Goal: Information Seeking & Learning: Check status

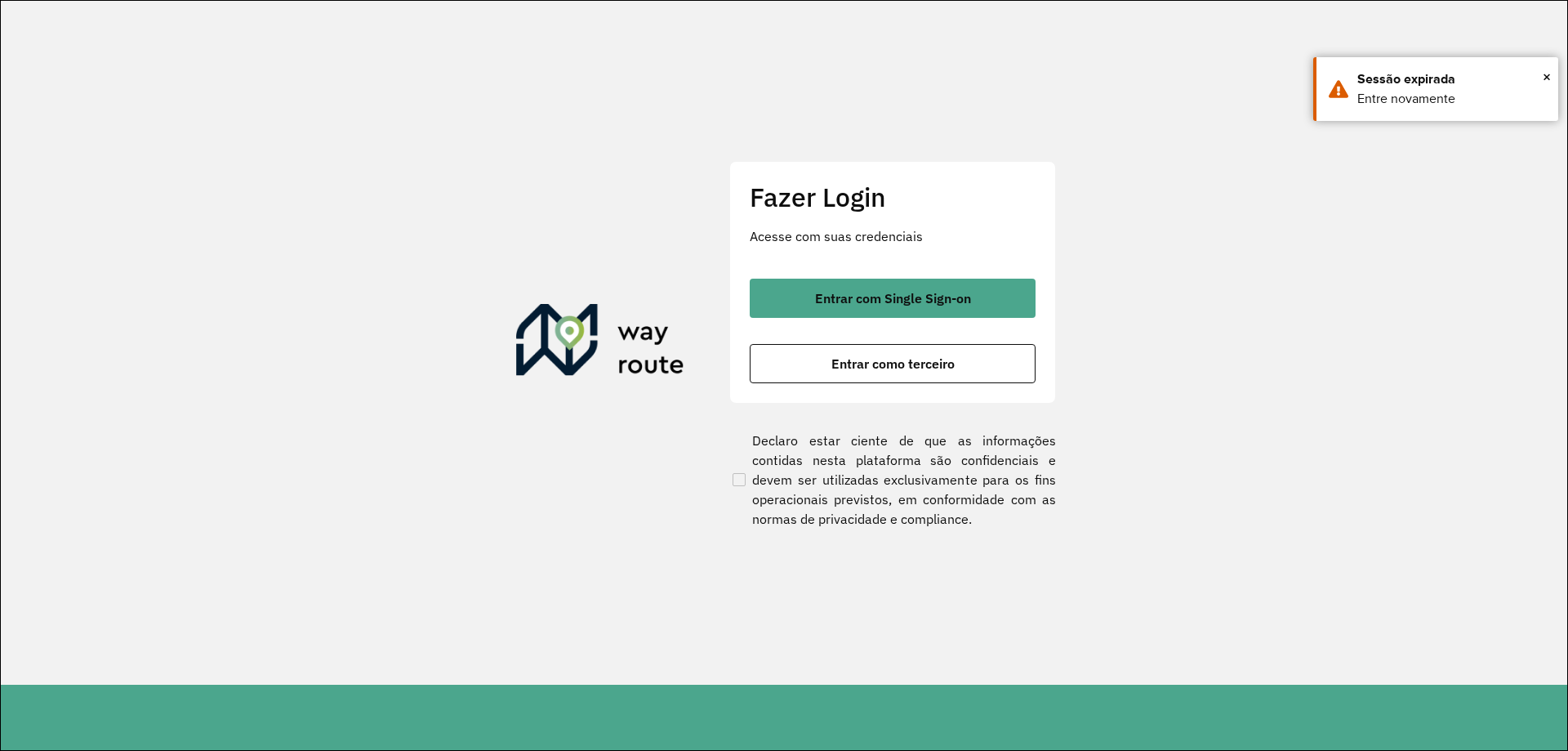
click at [845, 271] on div "Fazer Login Acesse com suas credenciais Entrar com Single Sign-on Entrar como t…" at bounding box center [893, 282] width 327 height 241
click at [838, 319] on div "Entrar com Single Sign-on Entrar como terceiro" at bounding box center [893, 330] width 286 height 105
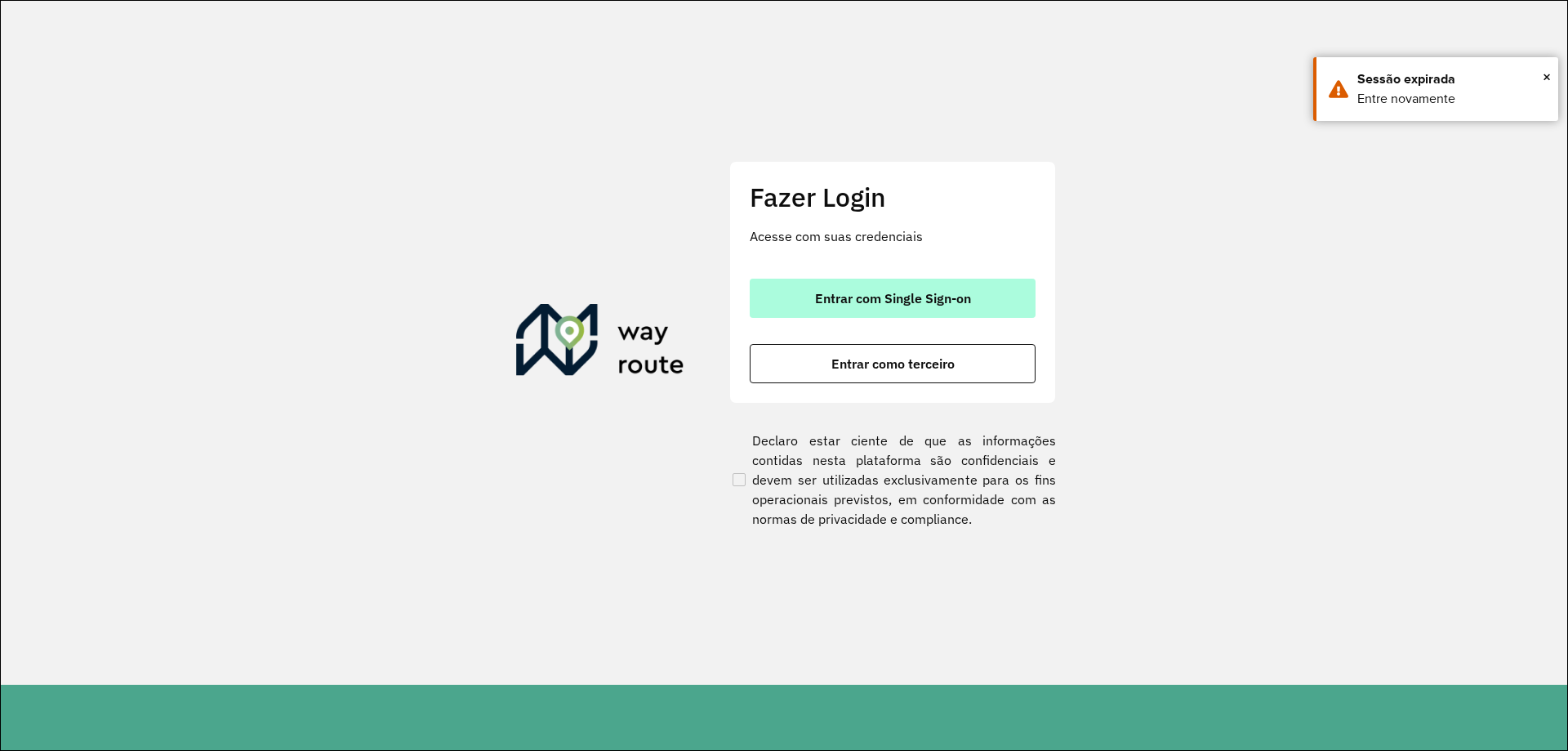
click at [830, 298] on span "Entrar com Single Sign-on" at bounding box center [893, 298] width 156 height 13
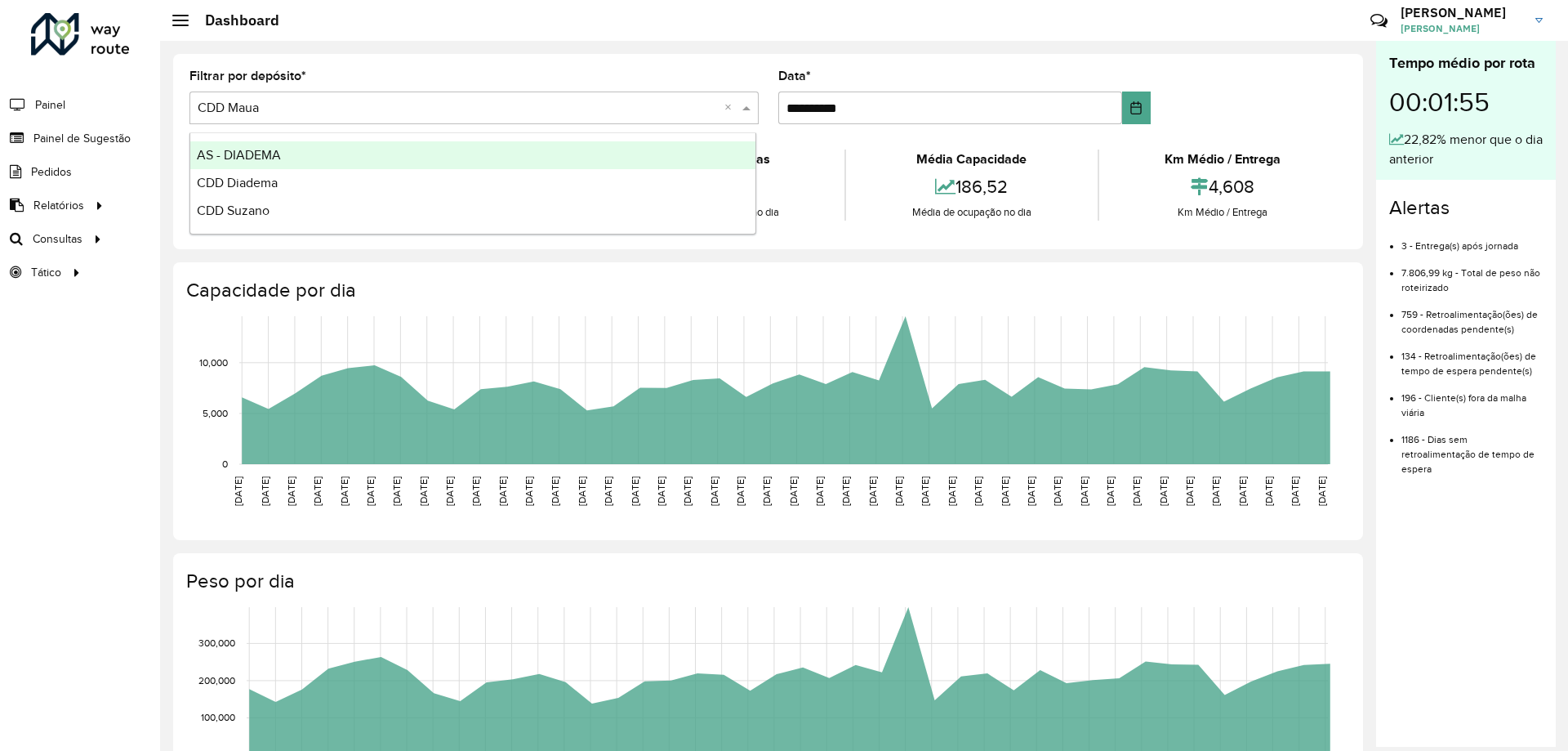
click at [412, 102] on input "text" at bounding box center [458, 108] width 520 height 19
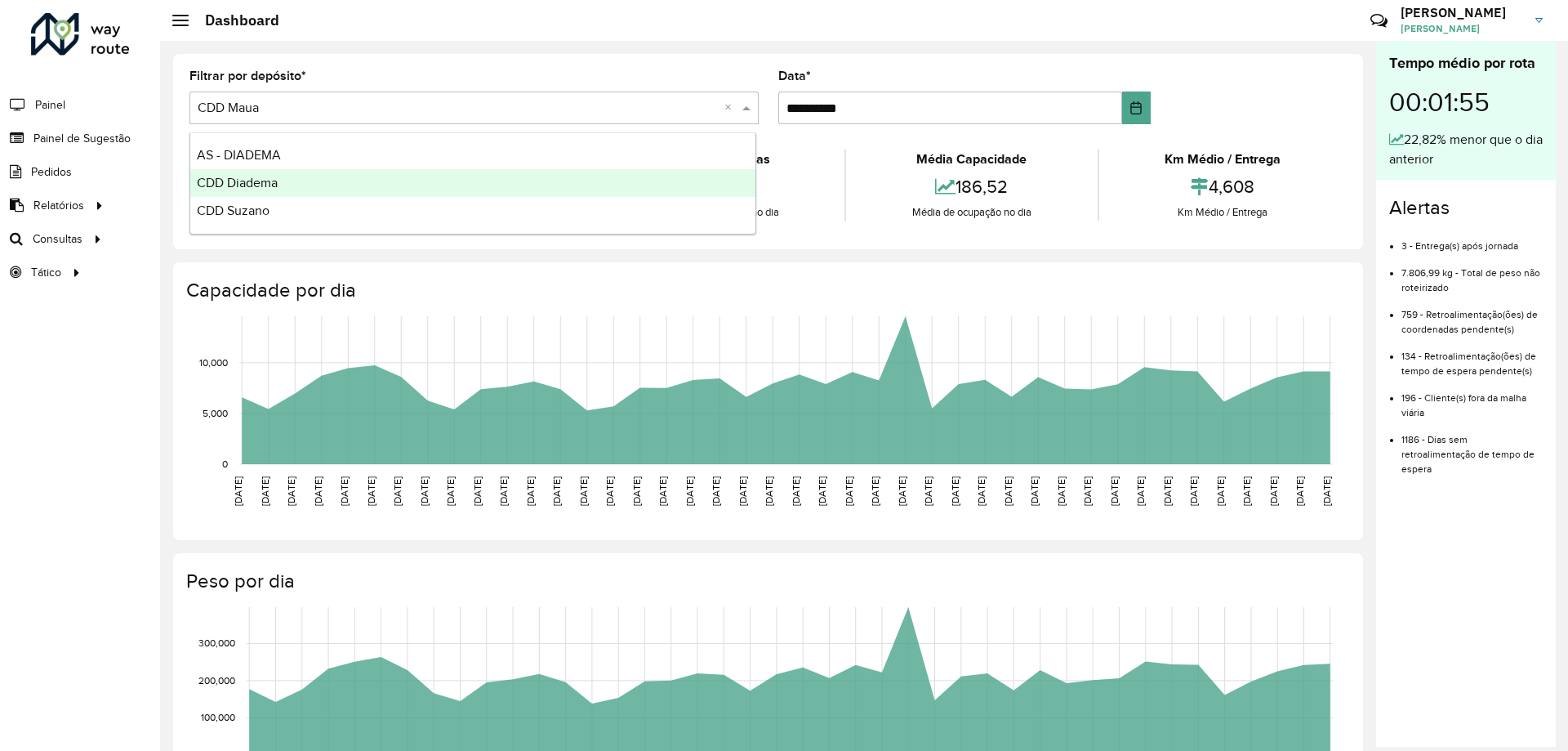
click at [253, 182] on span "CDD Diadema" at bounding box center [237, 183] width 80 height 14
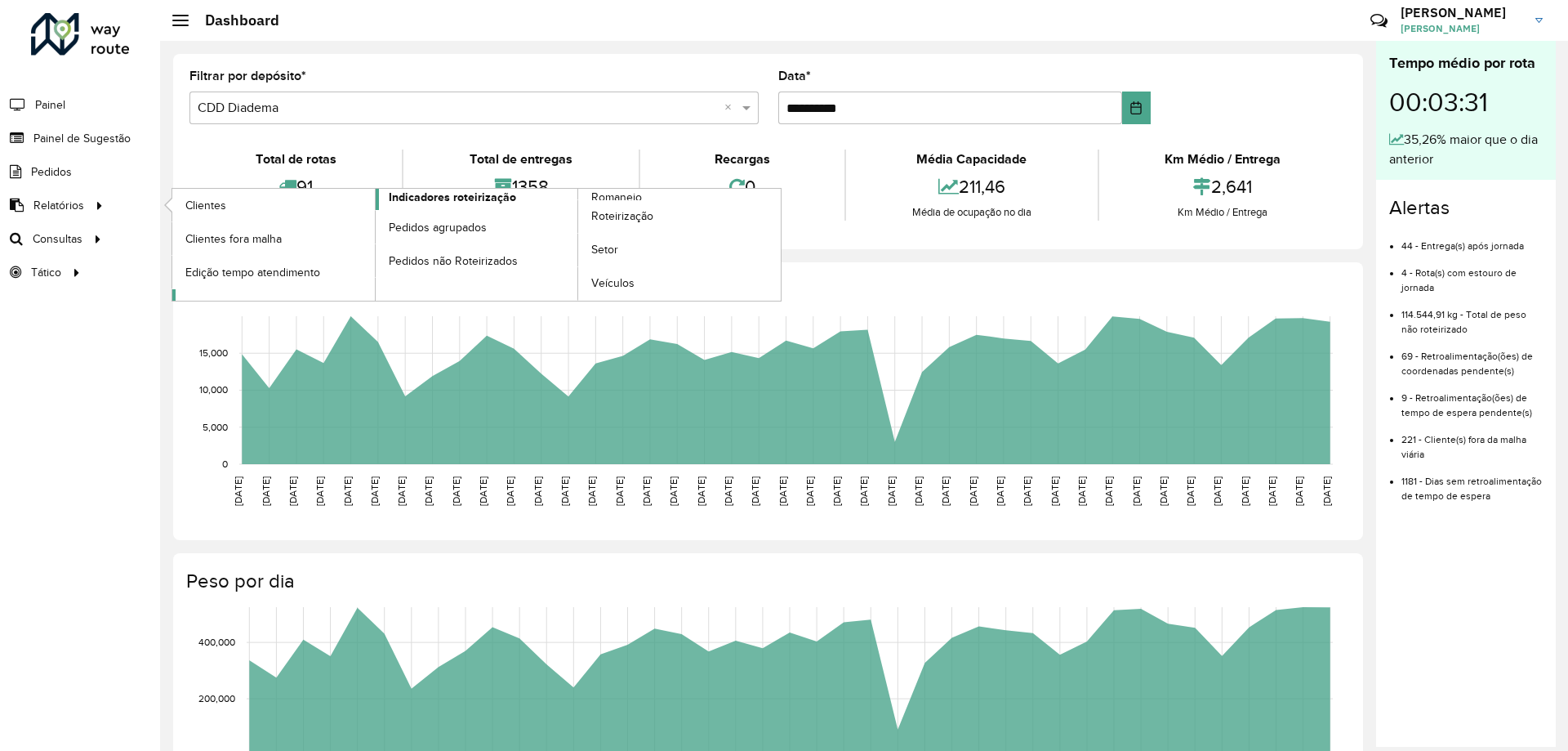
click at [411, 195] on span "Indicadores roteirização" at bounding box center [453, 197] width 127 height 17
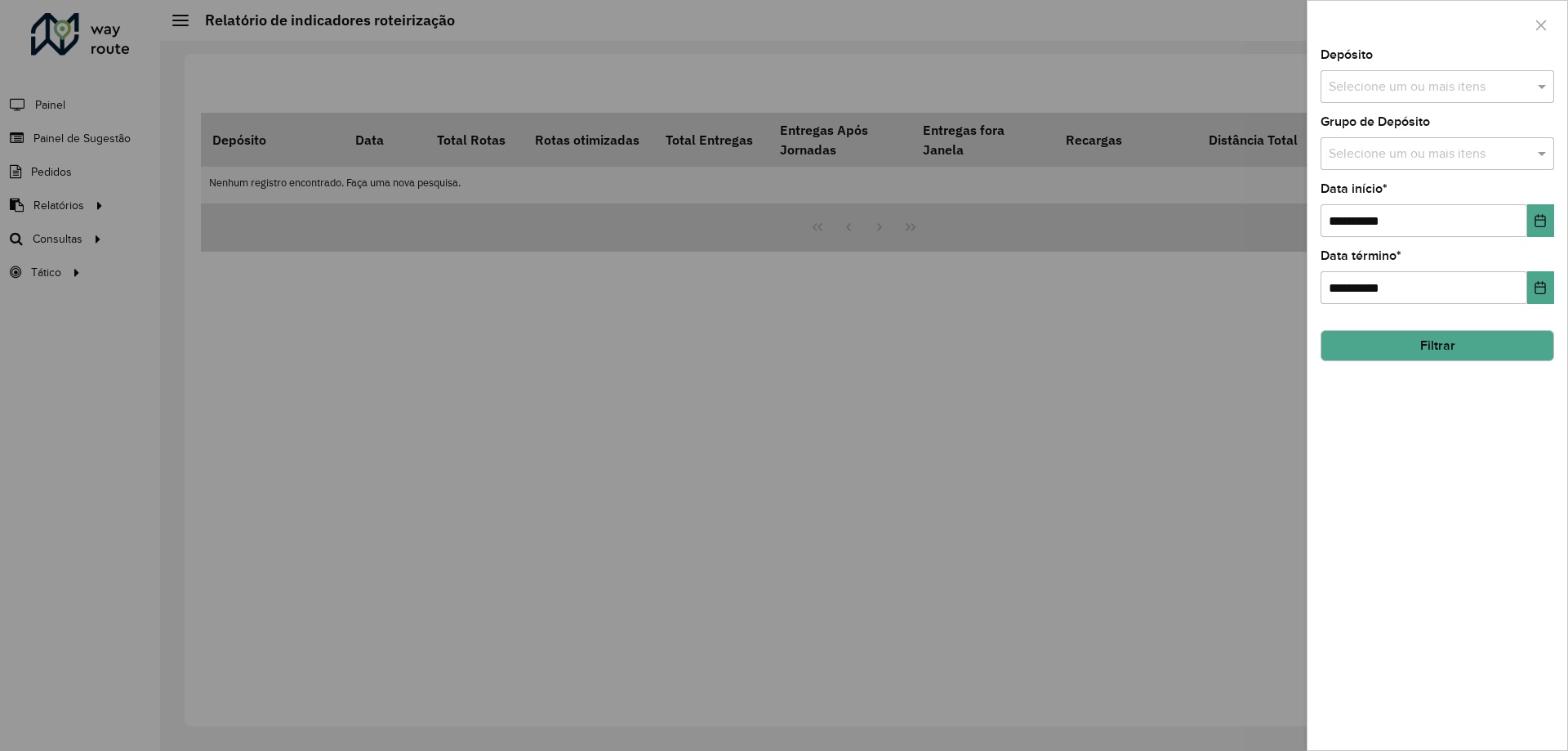
click at [1475, 93] on input "text" at bounding box center [1429, 87] width 209 height 19
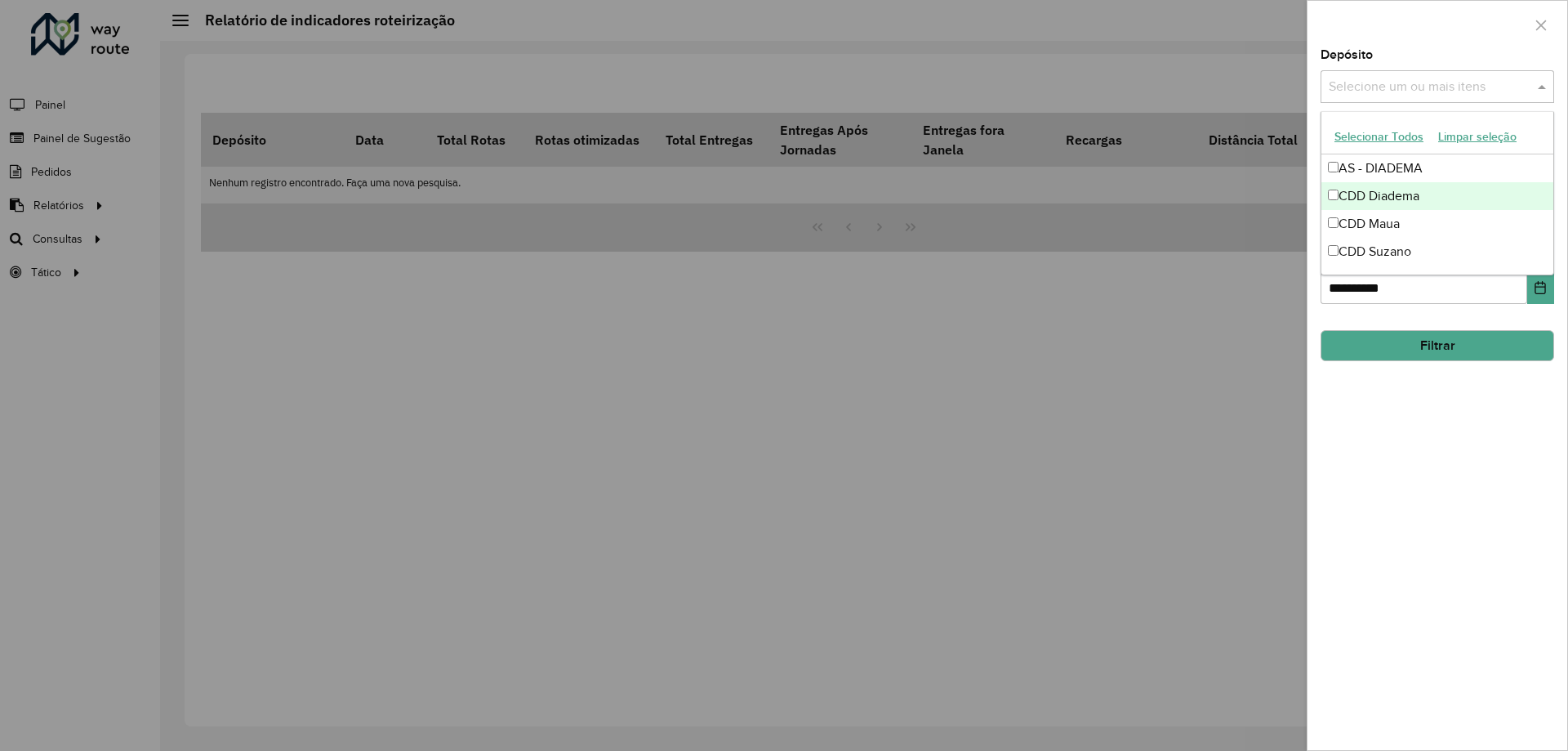
click at [1421, 188] on div "CDD Diadema" at bounding box center [1437, 195] width 232 height 28
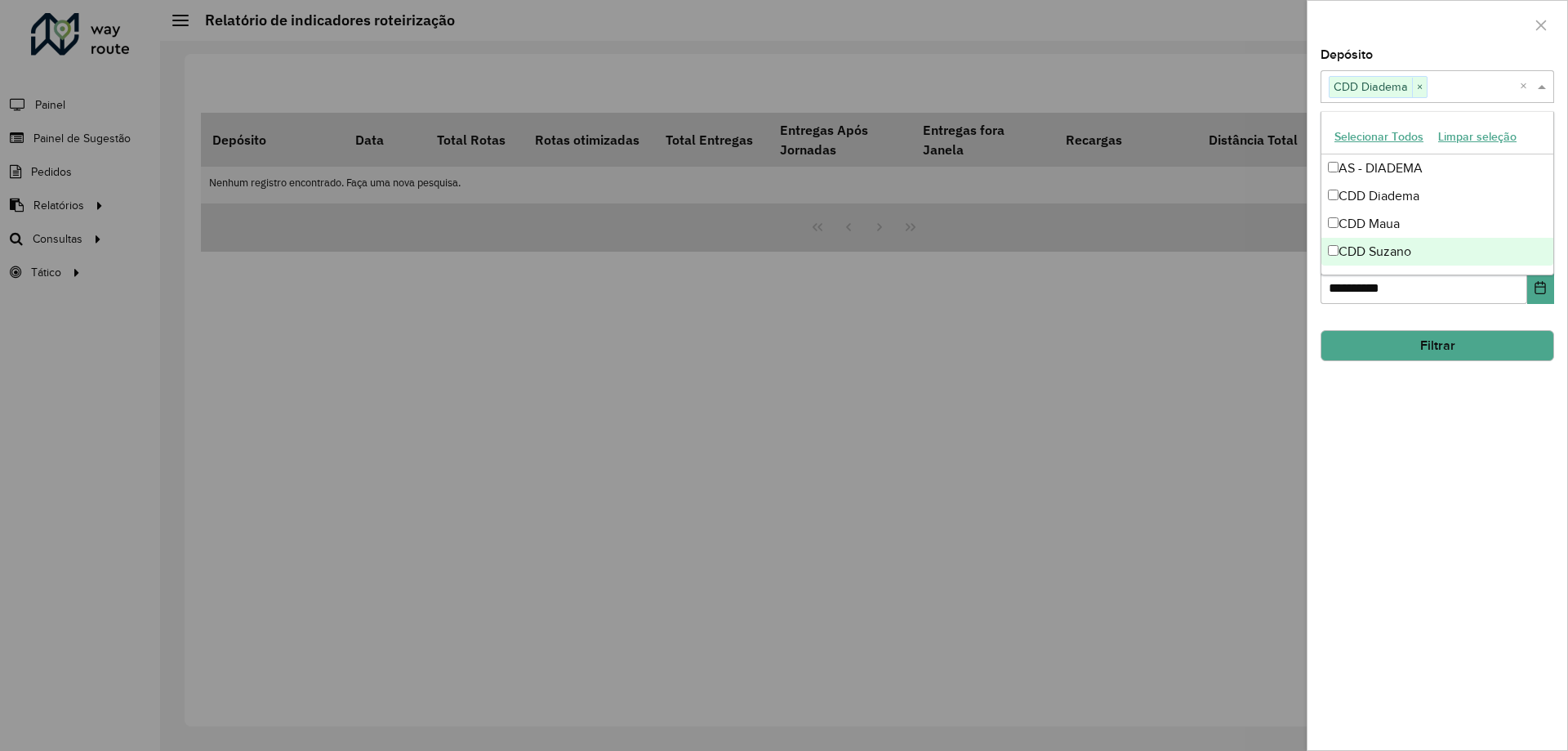
drag, startPoint x: 1427, startPoint y: 341, endPoint x: 1427, endPoint y: 356, distance: 15.0
click at [1427, 356] on button "Filtrar" at bounding box center [1437, 345] width 234 height 31
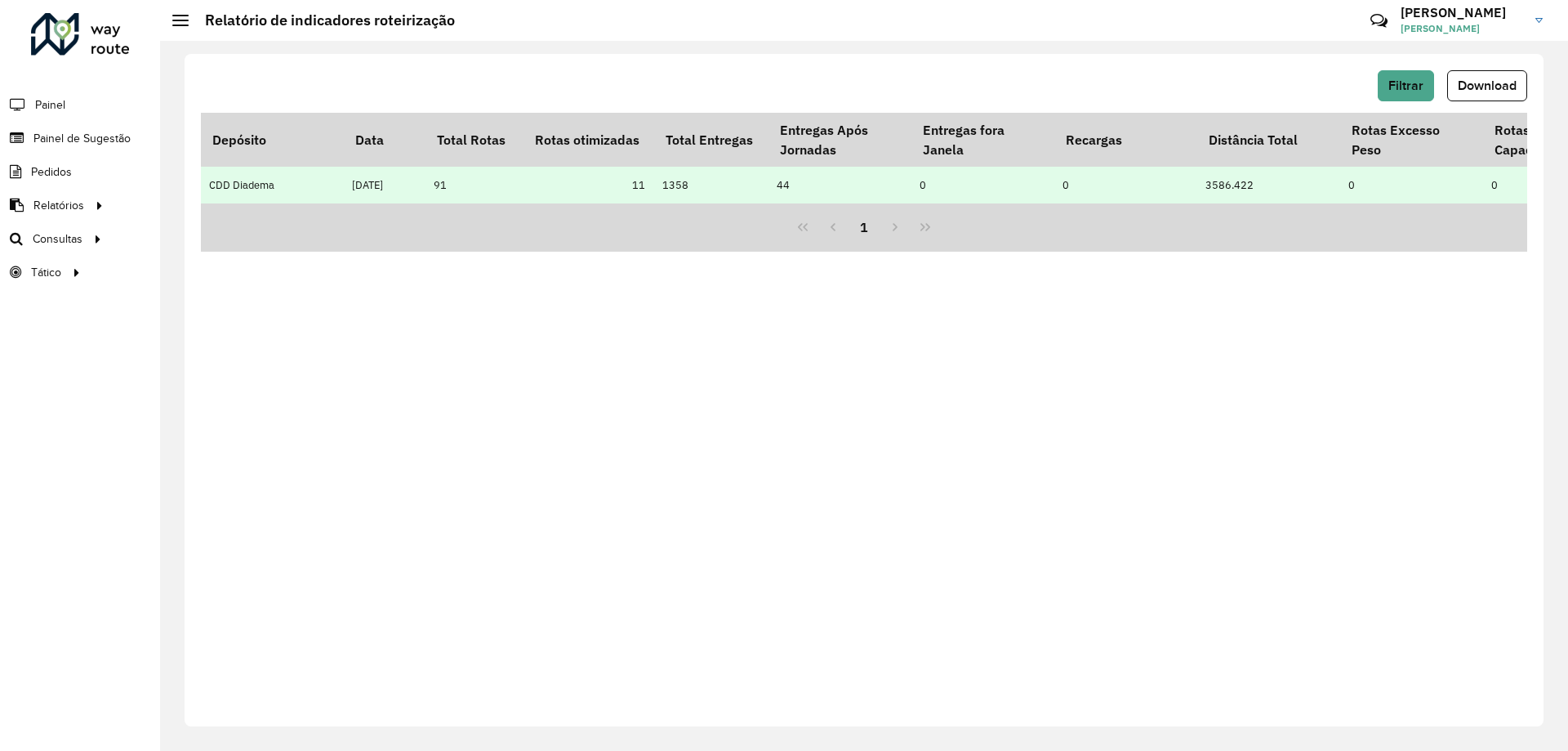
drag, startPoint x: 386, startPoint y: 202, endPoint x: 743, endPoint y: 200, distance: 357.0
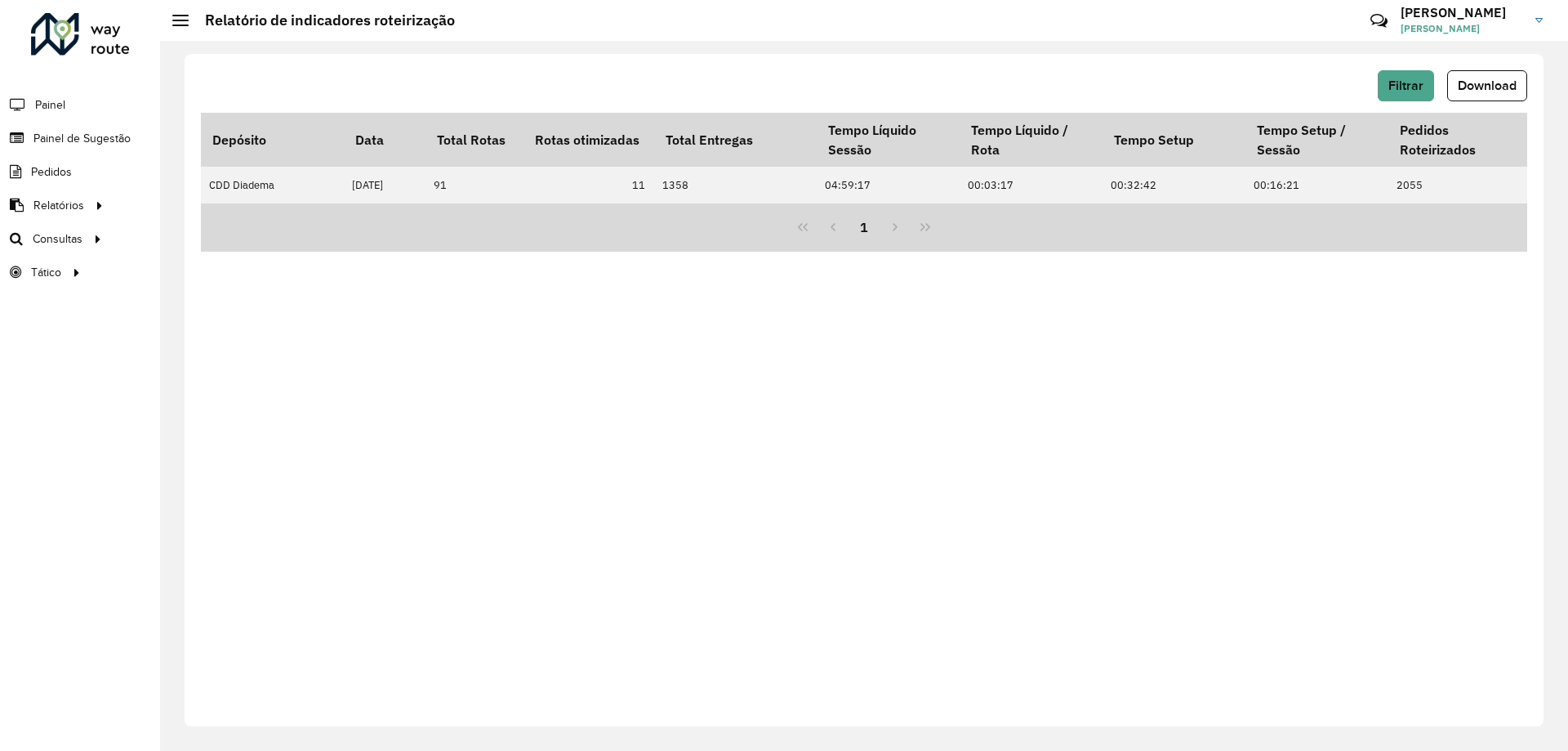
scroll to position [0, 4530]
